Goal: Task Accomplishment & Management: Use online tool/utility

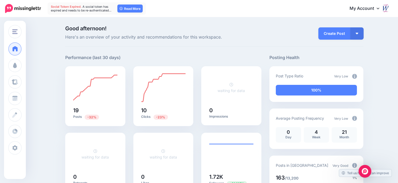
click at [355, 75] on img at bounding box center [354, 76] width 5 height 5
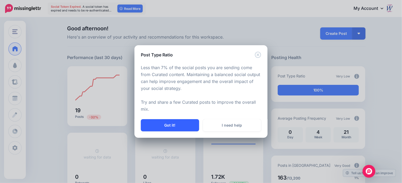
click at [175, 124] on button "Got it!" at bounding box center [170, 125] width 58 height 12
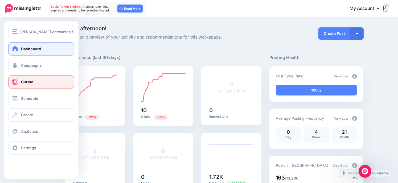
click at [29, 82] on span "Curate" at bounding box center [27, 82] width 12 height 5
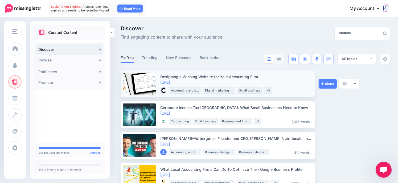
click at [149, 79] on link at bounding box center [139, 84] width 33 height 22
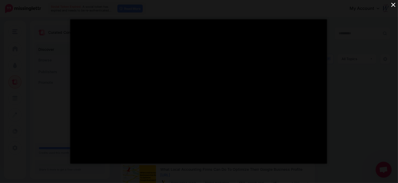
click at [393, 3] on button "×" at bounding box center [393, 4] width 9 height 9
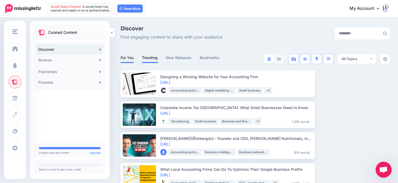
click at [152, 59] on link "Trending" at bounding box center [150, 58] width 16 height 6
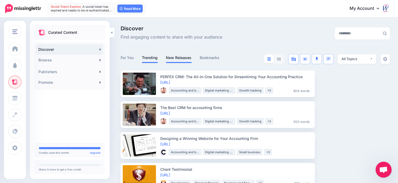
click at [181, 55] on link "New Releases" at bounding box center [179, 58] width 26 height 6
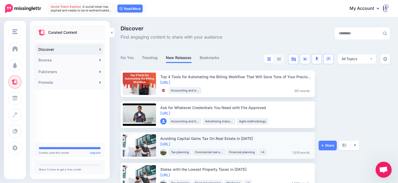
click at [151, 146] on link at bounding box center [139, 145] width 33 height 22
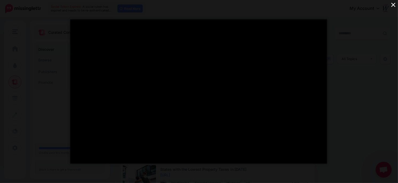
drag, startPoint x: 7, startPoint y: 33, endPoint x: 69, endPoint y: 1, distance: 69.8
click at [11, 28] on div "</div> ×" at bounding box center [199, 91] width 398 height 183
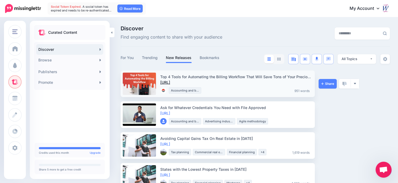
click at [170, 82] on link "https://lttr.ai/AAJgC" at bounding box center [165, 82] width 10 height 5
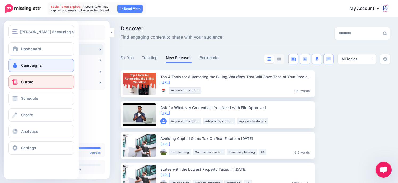
click at [20, 64] on link "Campaigns" at bounding box center [41, 65] width 66 height 13
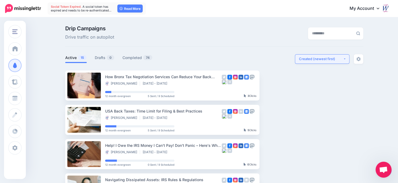
click at [323, 58] on div "Created (newest first)" at bounding box center [321, 58] width 44 height 5
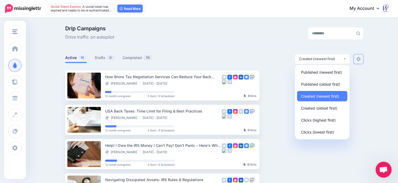
click at [361, 61] on img at bounding box center [358, 59] width 4 height 4
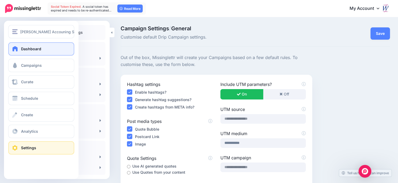
click at [20, 50] on link "Dashboard" at bounding box center [41, 48] width 66 height 13
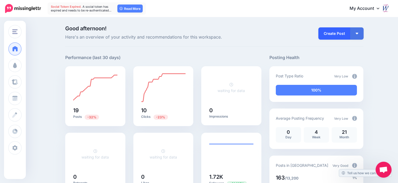
click at [337, 36] on link "Create Post" at bounding box center [334, 33] width 32 height 12
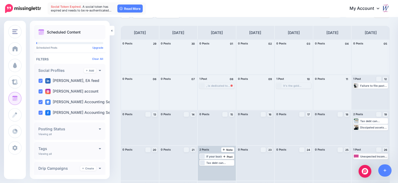
scroll to position [51, 0]
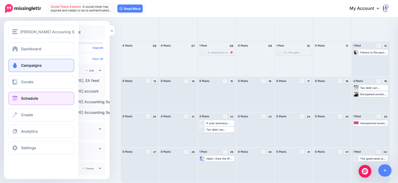
click at [31, 66] on span "Campaigns" at bounding box center [31, 65] width 21 height 5
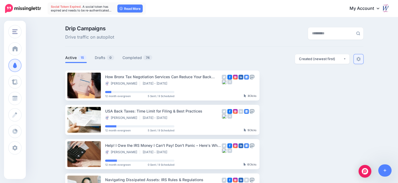
click at [363, 59] on link at bounding box center [359, 59] width 10 height 10
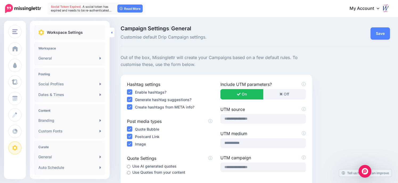
click at [112, 33] on link at bounding box center [112, 33] width 5 height 10
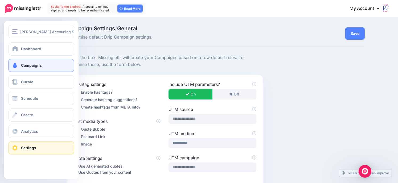
click at [22, 67] on span "Campaigns" at bounding box center [31, 65] width 21 height 5
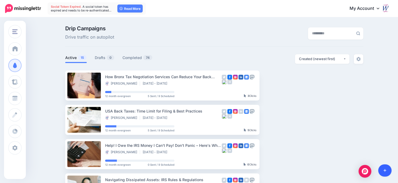
click at [384, 169] on icon at bounding box center [385, 171] width 3 height 4
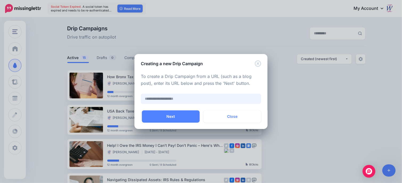
click at [147, 99] on input "text" at bounding box center [201, 99] width 120 height 10
paste input "**********"
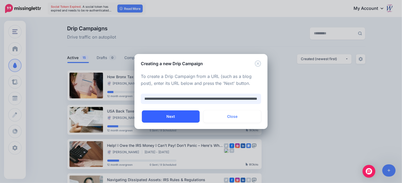
type input "**********"
click at [173, 117] on button "Next" at bounding box center [171, 116] width 58 height 12
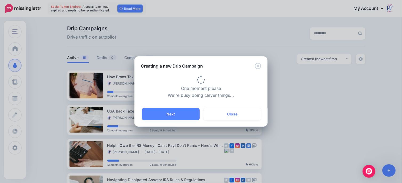
type input "**********"
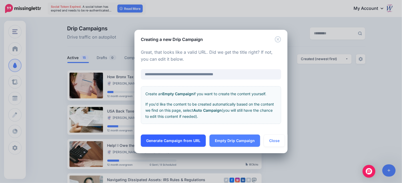
click at [180, 139] on link "Generate Campaign from URL" at bounding box center [173, 141] width 65 height 12
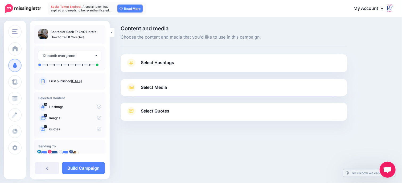
click at [156, 63] on span "Select Hashtags" at bounding box center [157, 62] width 33 height 7
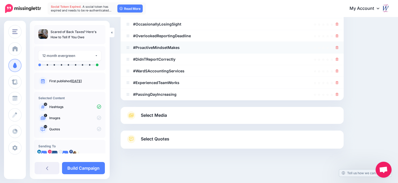
scroll to position [56, 0]
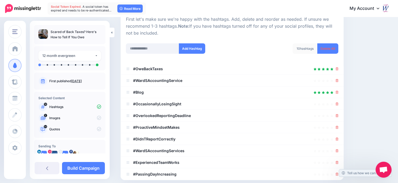
click at [53, 120] on p "Images" at bounding box center [75, 118] width 52 height 5
click at [149, 45] on input "text" at bounding box center [152, 48] width 53 height 10
type input "**********"
click at [196, 48] on button "Add Hashtag" at bounding box center [192, 48] width 26 height 10
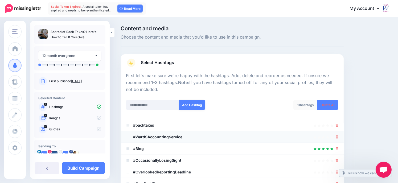
scroll to position [27, 0]
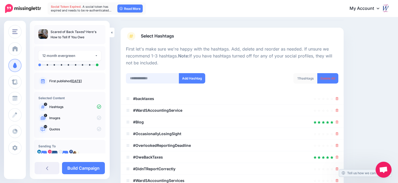
click at [138, 77] on input "text" at bounding box center [152, 78] width 53 height 10
type input "**********"
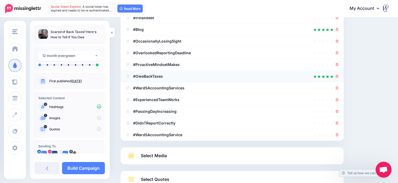
click at [200, 76] on div "First let's make sure we're happy with the hashtags. Add, delete and reorder as…" at bounding box center [232, 47] width 212 height 188
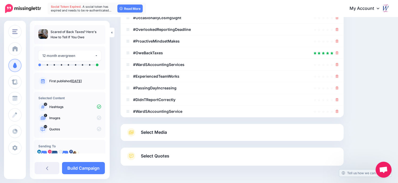
scroll to position [160, 0]
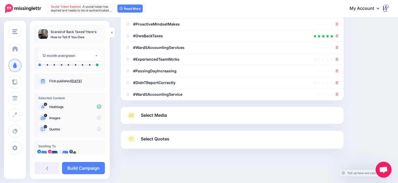
click at [146, 113] on span "Select Media" at bounding box center [154, 115] width 26 height 7
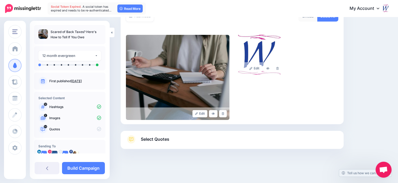
scroll to position [104, 0]
click at [150, 140] on span "Select Quotes" at bounding box center [155, 138] width 28 height 7
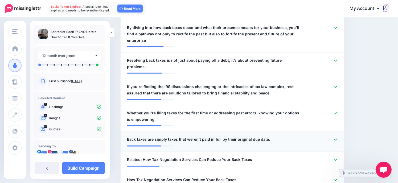
scroll to position [290, 0]
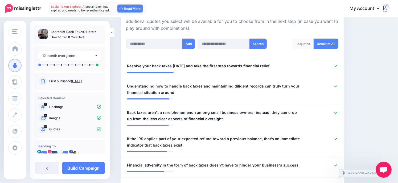
scroll to position [0, 0]
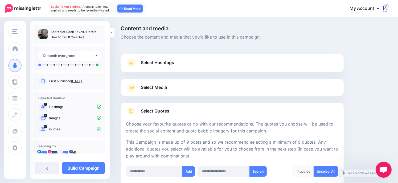
click at [272, 35] on p "Content and media Choose the content and media that you'd like to use in this c…" at bounding box center [232, 33] width 223 height 15
click at [80, 170] on link "Build Campaign" at bounding box center [83, 168] width 43 height 12
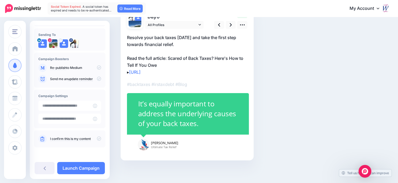
scroll to position [49, 0]
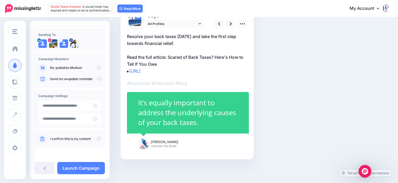
click at [86, 140] on link "I confirm this is my content" at bounding box center [70, 139] width 41 height 4
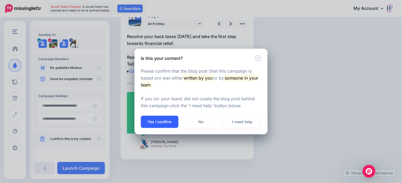
click at [164, 123] on button "Yes I confirm" at bounding box center [160, 122] width 38 height 12
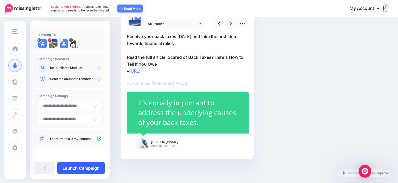
click at [90, 169] on link "Launch Campaign" at bounding box center [81, 168] width 48 height 12
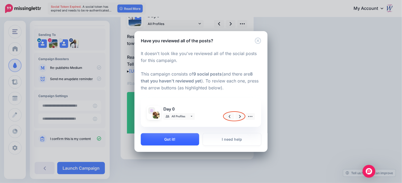
click at [175, 140] on button "Got it!" at bounding box center [170, 139] width 58 height 12
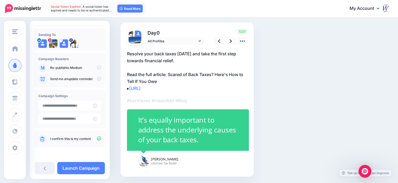
scroll to position [0, 0]
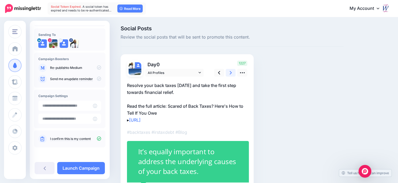
click at [230, 71] on icon at bounding box center [231, 73] width 2 height 6
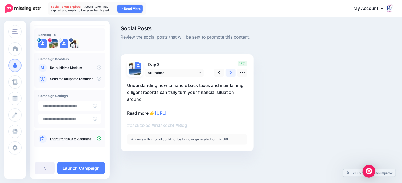
click at [231, 72] on icon at bounding box center [231, 73] width 2 height 6
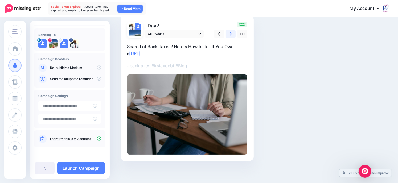
scroll to position [41, 0]
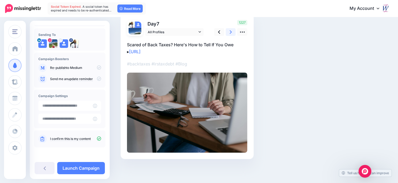
click at [230, 32] on icon at bounding box center [231, 32] width 2 height 6
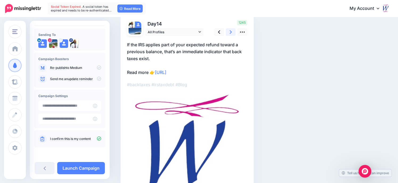
click at [231, 32] on icon at bounding box center [231, 32] width 2 height 6
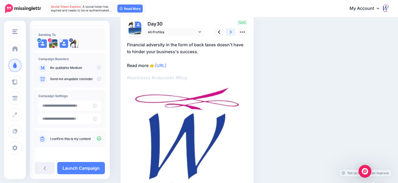
click at [231, 32] on icon at bounding box center [231, 31] width 2 height 3
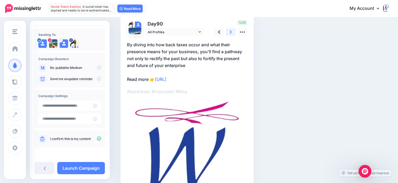
click at [231, 32] on icon at bounding box center [231, 31] width 2 height 3
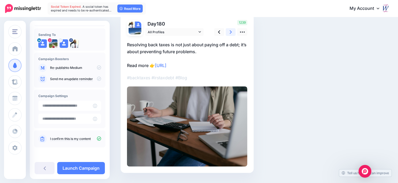
click at [231, 32] on icon at bounding box center [231, 31] width 2 height 3
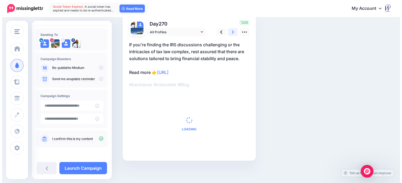
scroll to position [0, 0]
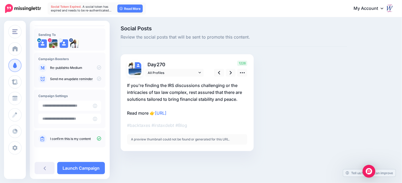
click at [232, 31] on p "Social Posts Review the social posts that will be sent to promote this content." at bounding box center [234, 33] width 226 height 15
click at [76, 166] on link "Launch Campaign" at bounding box center [81, 168] width 48 height 12
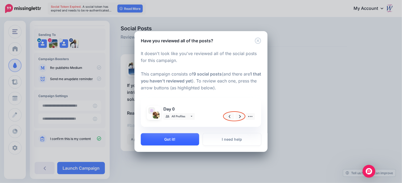
click at [172, 139] on button "Got it!" at bounding box center [170, 139] width 58 height 12
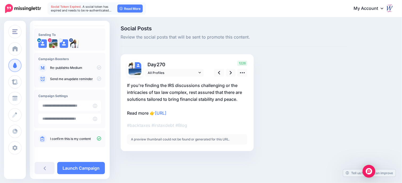
click at [100, 8] on span "A social token has expired and needs to be re-authenticated…" at bounding box center [81, 8] width 61 height 7
click at [130, 8] on link "Read More" at bounding box center [129, 9] width 25 height 8
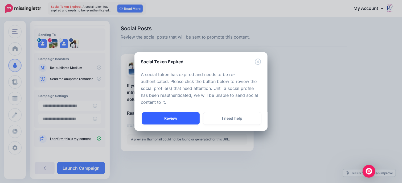
click at [174, 115] on link "Review" at bounding box center [171, 118] width 58 height 12
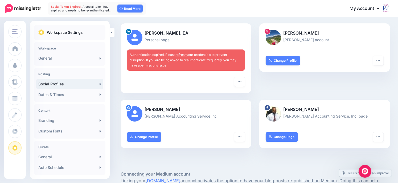
scroll to position [53, 0]
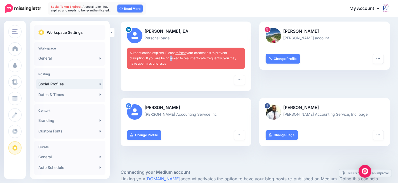
click at [170, 59] on span "Authentication expired. Please refresh your credentials to prevent disruption. …" at bounding box center [183, 58] width 107 height 15
click at [156, 56] on span "Authentication expired. Please refresh your credentials to prevent disruption. …" at bounding box center [183, 58] width 107 height 15
drag, startPoint x: 207, startPoint y: 53, endPoint x: 191, endPoint y: 54, distance: 15.2
click at [204, 54] on span "Authentication expired. Please refresh your credentials to prevent disruption. …" at bounding box center [183, 58] width 107 height 15
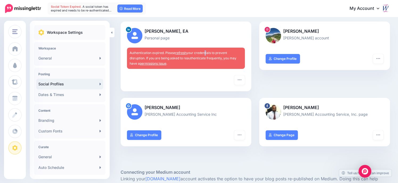
click at [179, 53] on link "refresh" at bounding box center [180, 53] width 11 height 4
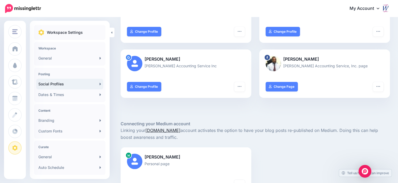
scroll to position [160, 0]
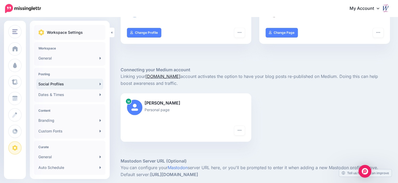
click at [163, 75] on link "[DOMAIN_NAME]" at bounding box center [162, 76] width 35 height 5
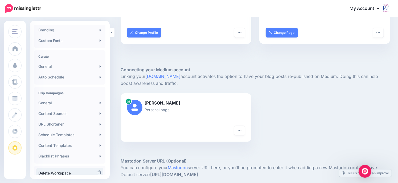
scroll to position [109, 0]
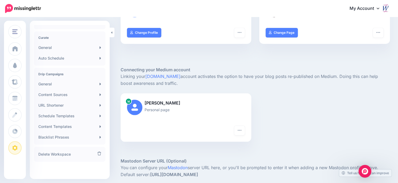
click at [223, 20] on div at bounding box center [186, 18] width 118 height 7
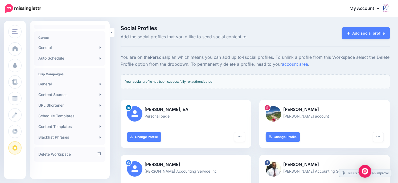
scroll to position [0, 0]
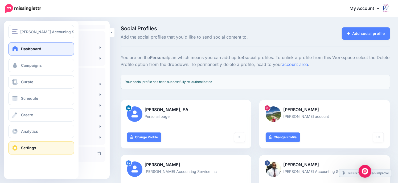
click at [22, 48] on span "Dashboard" at bounding box center [31, 49] width 20 height 5
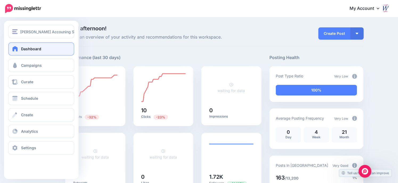
click at [23, 48] on span "Dashboard" at bounding box center [31, 49] width 20 height 5
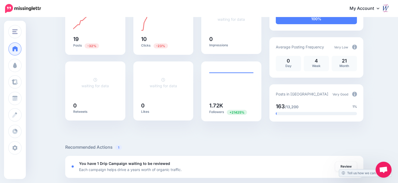
scroll to position [80, 0]
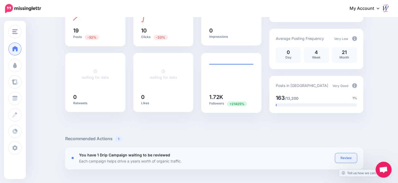
click at [351, 157] on link "Review" at bounding box center [346, 158] width 22 height 10
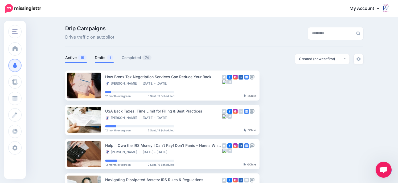
click at [107, 57] on link "Drafts 1" at bounding box center [104, 58] width 19 height 6
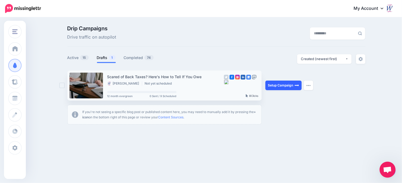
click at [288, 84] on link "Setup Campaign" at bounding box center [283, 86] width 36 height 10
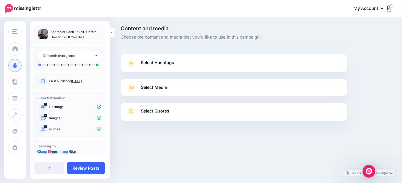
click at [88, 166] on link "Review Posts" at bounding box center [86, 168] width 38 height 12
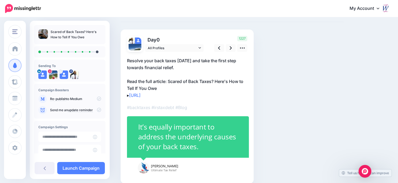
scroll to position [49, 0]
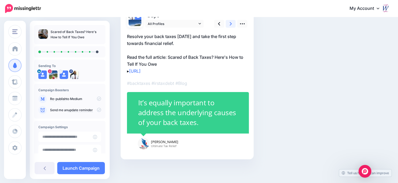
click at [231, 23] on icon at bounding box center [231, 23] width 2 height 3
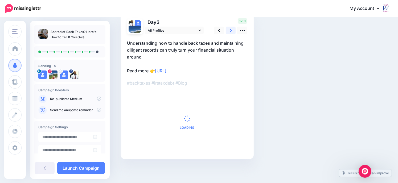
scroll to position [0, 0]
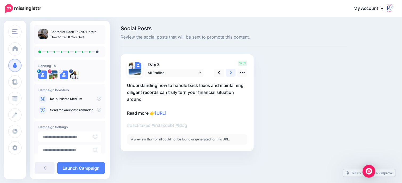
click at [230, 72] on icon at bounding box center [231, 73] width 2 height 6
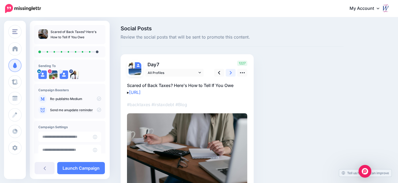
click at [230, 72] on icon at bounding box center [231, 72] width 2 height 3
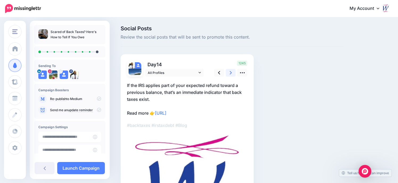
click at [230, 72] on icon at bounding box center [231, 73] width 2 height 6
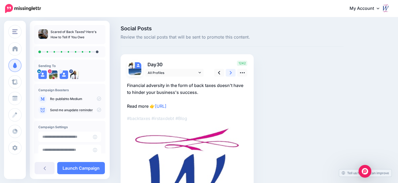
click at [228, 72] on link at bounding box center [231, 73] width 10 height 8
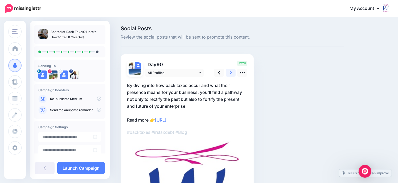
click at [226, 71] on link at bounding box center [231, 73] width 10 height 8
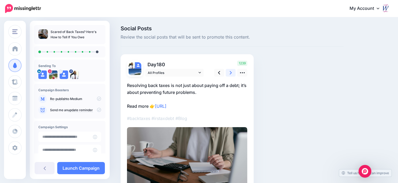
click at [225, 71] on div "1239" at bounding box center [229, 69] width 43 height 16
click at [232, 73] on icon at bounding box center [231, 73] width 2 height 6
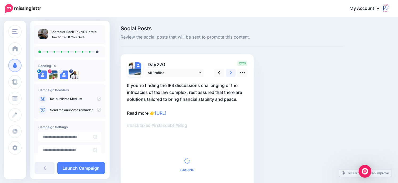
click at [232, 73] on icon at bounding box center [231, 72] width 2 height 3
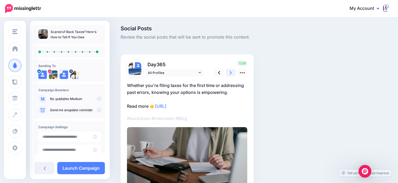
click at [232, 73] on icon at bounding box center [231, 72] width 2 height 3
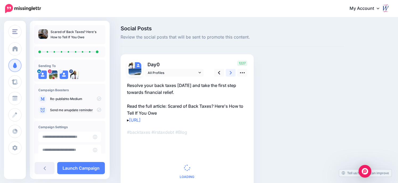
click at [232, 72] on link at bounding box center [231, 73] width 10 height 8
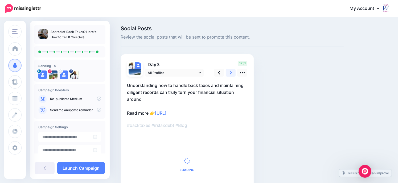
click at [232, 72] on link at bounding box center [231, 73] width 10 height 8
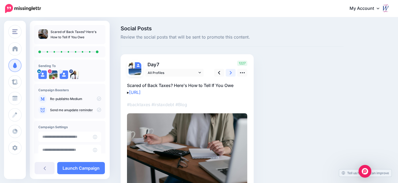
click at [232, 72] on link at bounding box center [231, 73] width 10 height 8
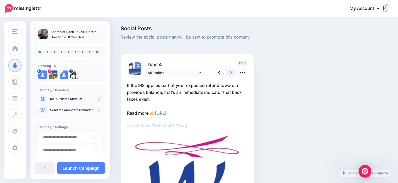
click at [232, 72] on link at bounding box center [231, 73] width 10 height 8
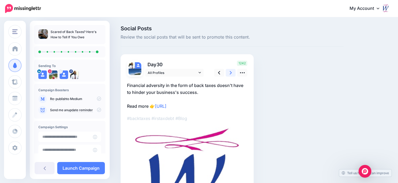
click at [232, 72] on link at bounding box center [231, 73] width 10 height 8
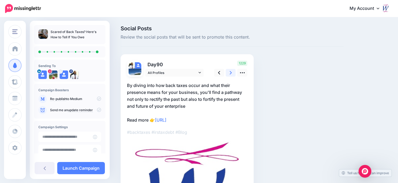
click at [232, 72] on link at bounding box center [231, 73] width 10 height 8
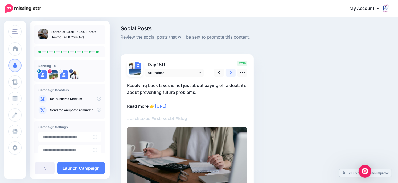
click at [232, 72] on link at bounding box center [231, 73] width 10 height 8
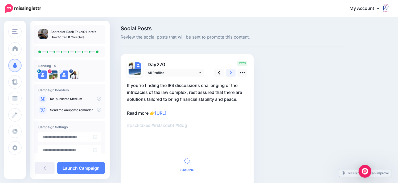
click at [232, 72] on icon at bounding box center [231, 73] width 2 height 6
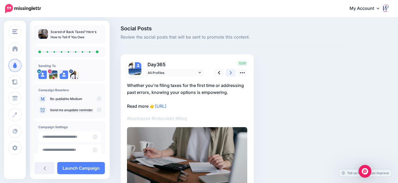
click at [232, 72] on icon at bounding box center [231, 73] width 2 height 6
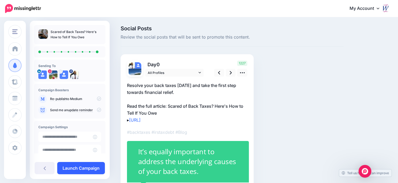
click at [83, 169] on link "Launch Campaign" at bounding box center [81, 168] width 48 height 12
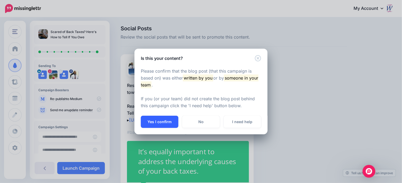
click at [160, 120] on button "Yes I confirm" at bounding box center [160, 122] width 38 height 12
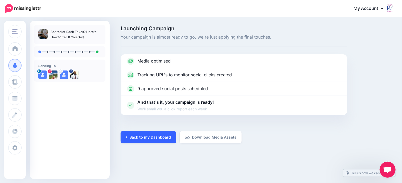
click at [150, 139] on link "Back to my Dashboard" at bounding box center [149, 137] width 56 height 12
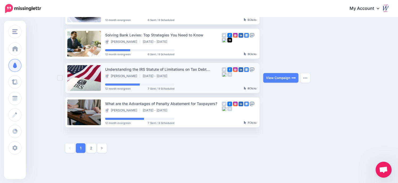
scroll to position [279, 0]
